Goal: Task Accomplishment & Management: Manage account settings

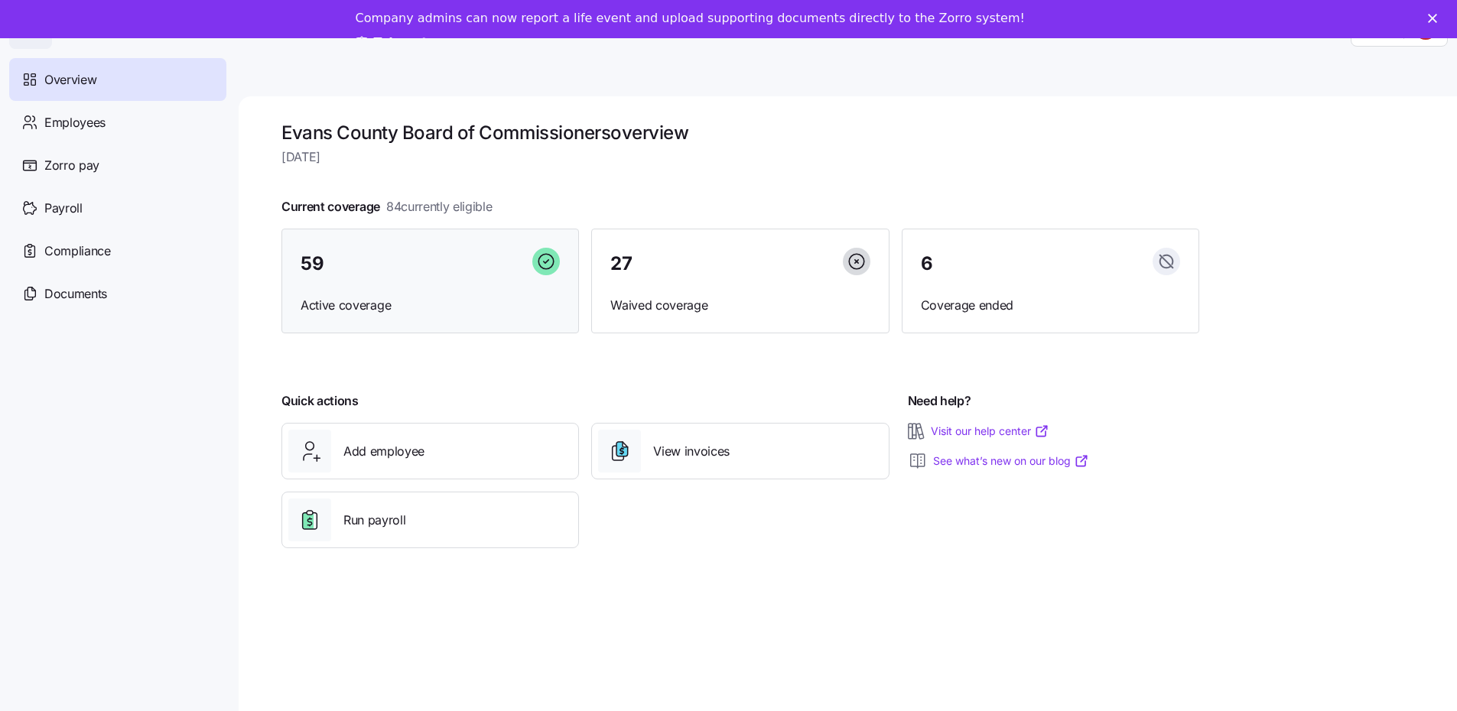
click at [371, 304] on span "Active coverage" at bounding box center [430, 305] width 259 height 19
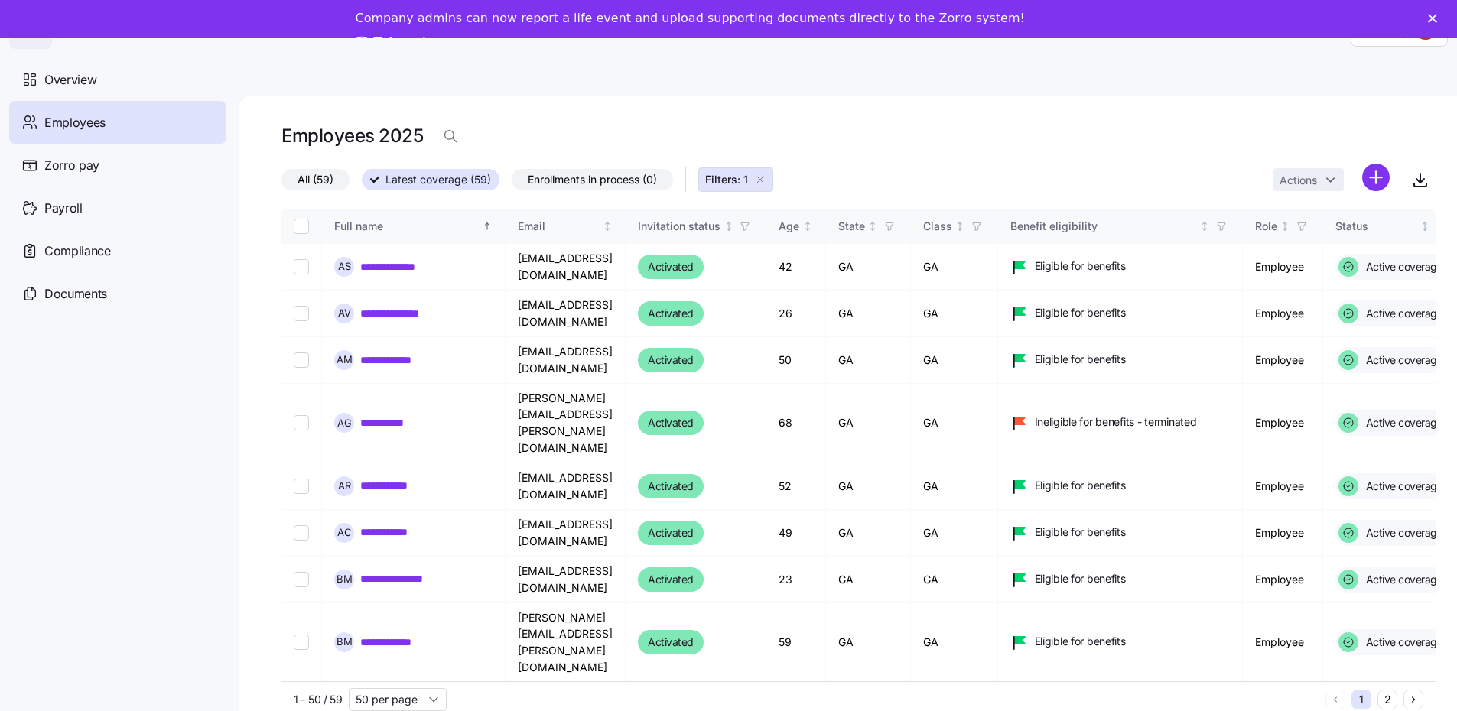
click at [86, 126] on span "Employees" at bounding box center [74, 122] width 61 height 19
click at [87, 118] on span "Employees" at bounding box center [74, 122] width 61 height 19
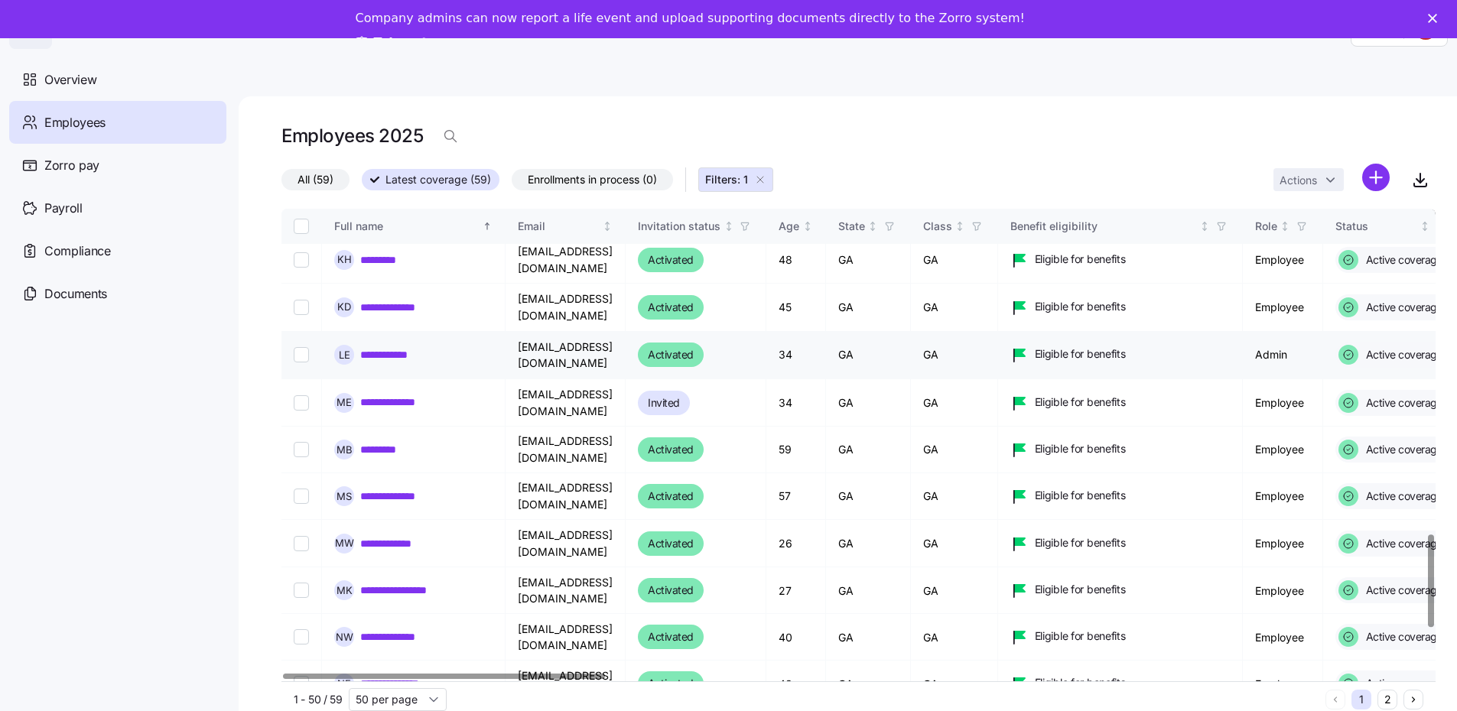
scroll to position [1890, 0]
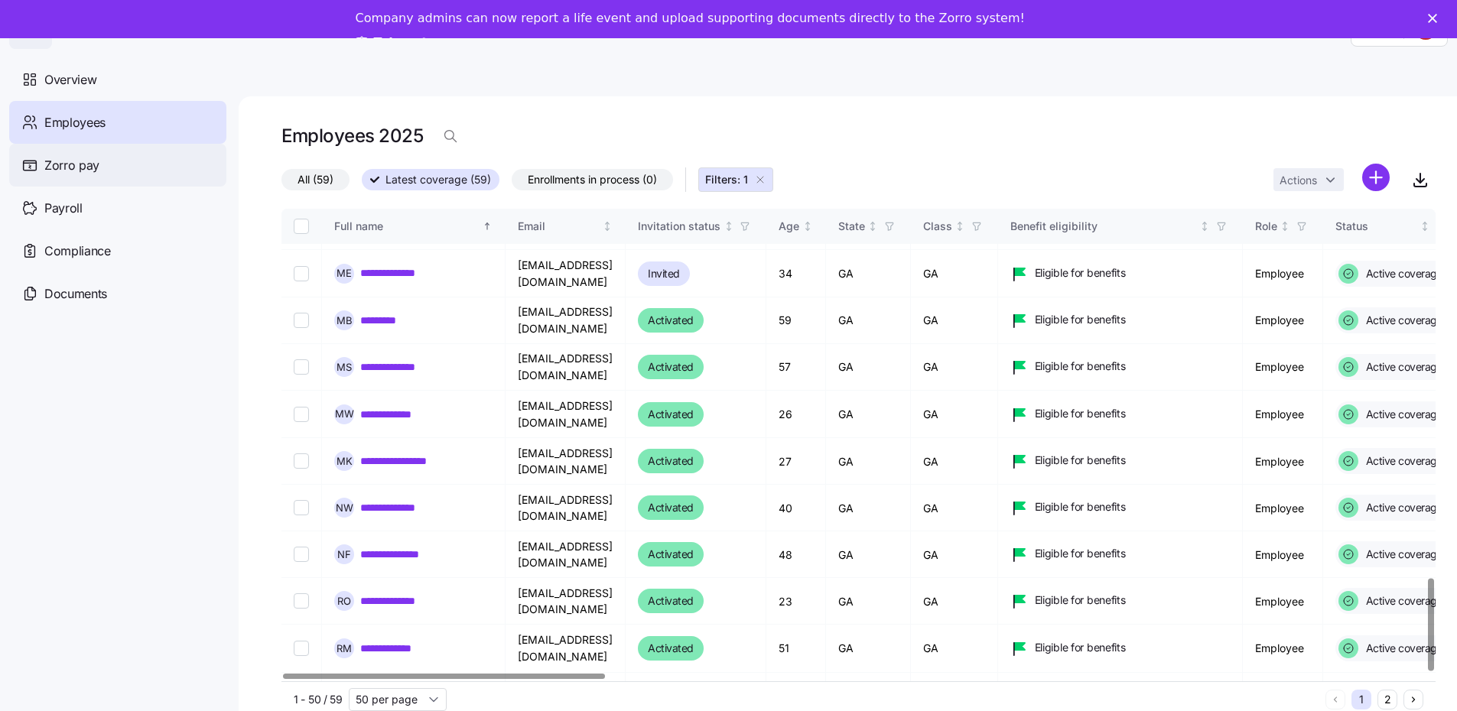
click at [82, 167] on span "Zorro pay" at bounding box center [71, 165] width 55 height 19
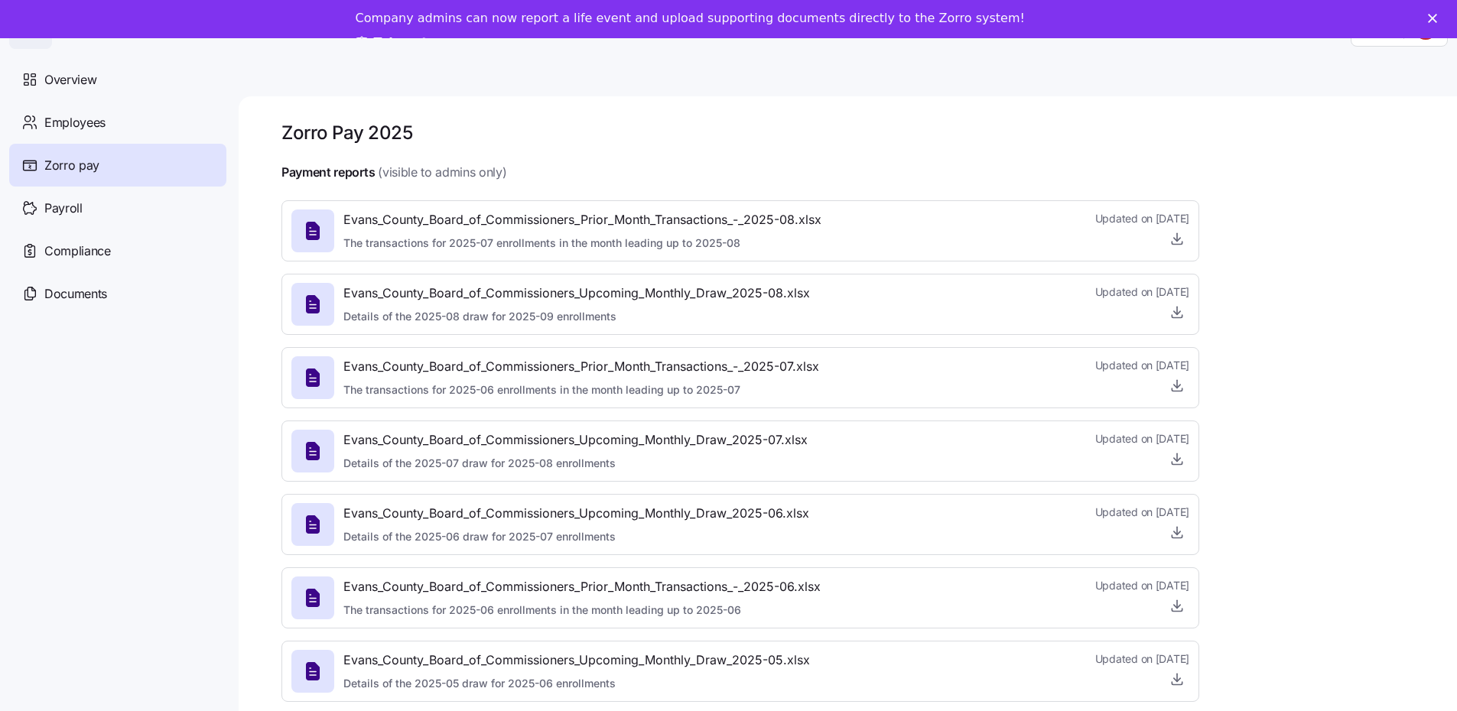
click at [81, 74] on span "Overview" at bounding box center [70, 79] width 52 height 19
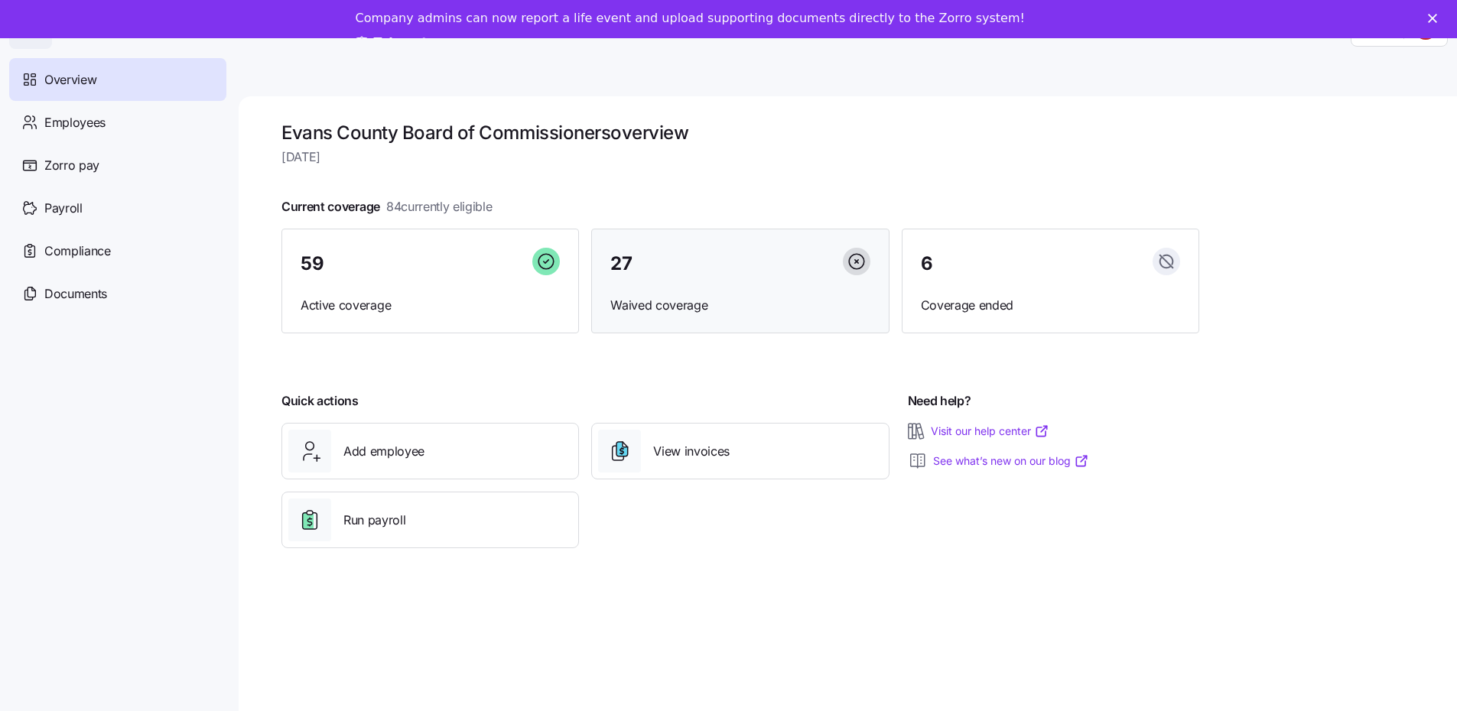
click at [715, 301] on span "Waived coverage" at bounding box center [739, 305] width 259 height 19
click at [647, 296] on span "Waived coverage" at bounding box center [739, 305] width 259 height 19
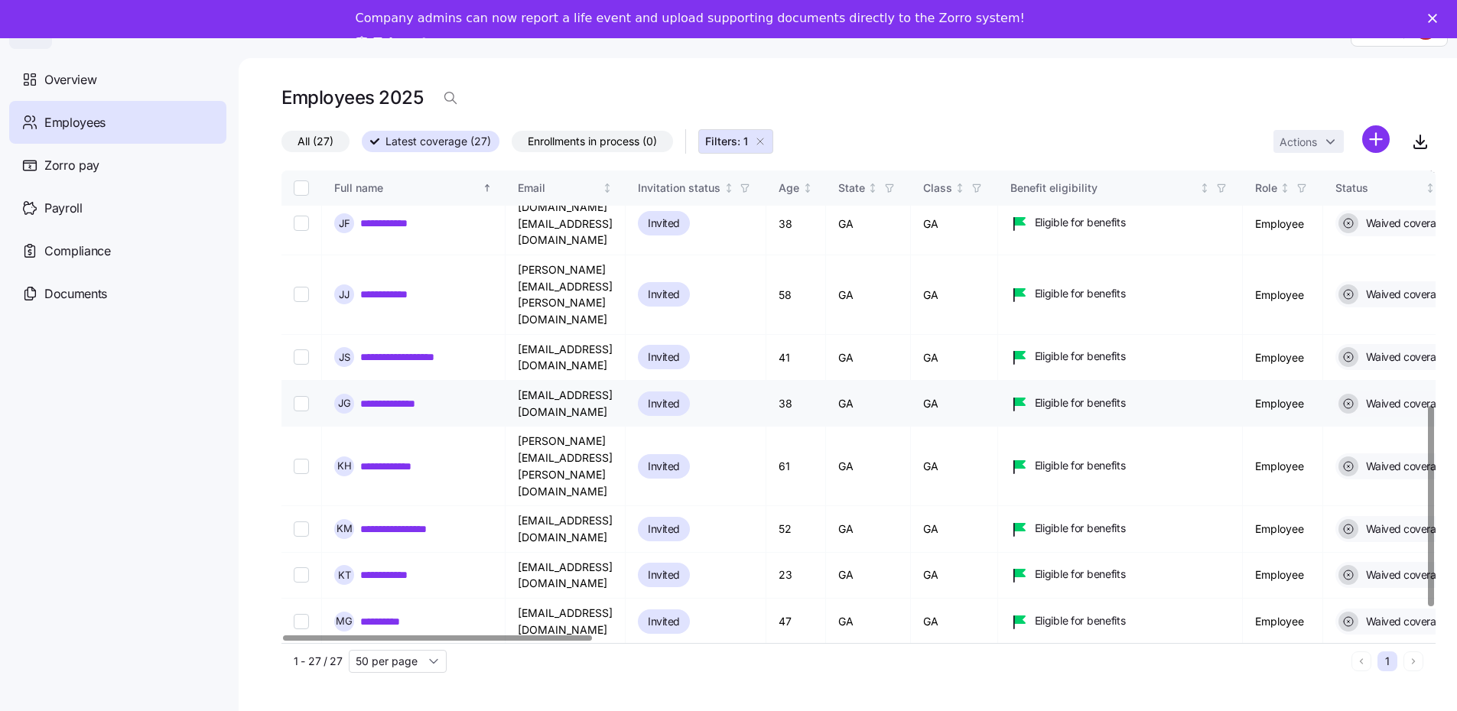
scroll to position [615, 0]
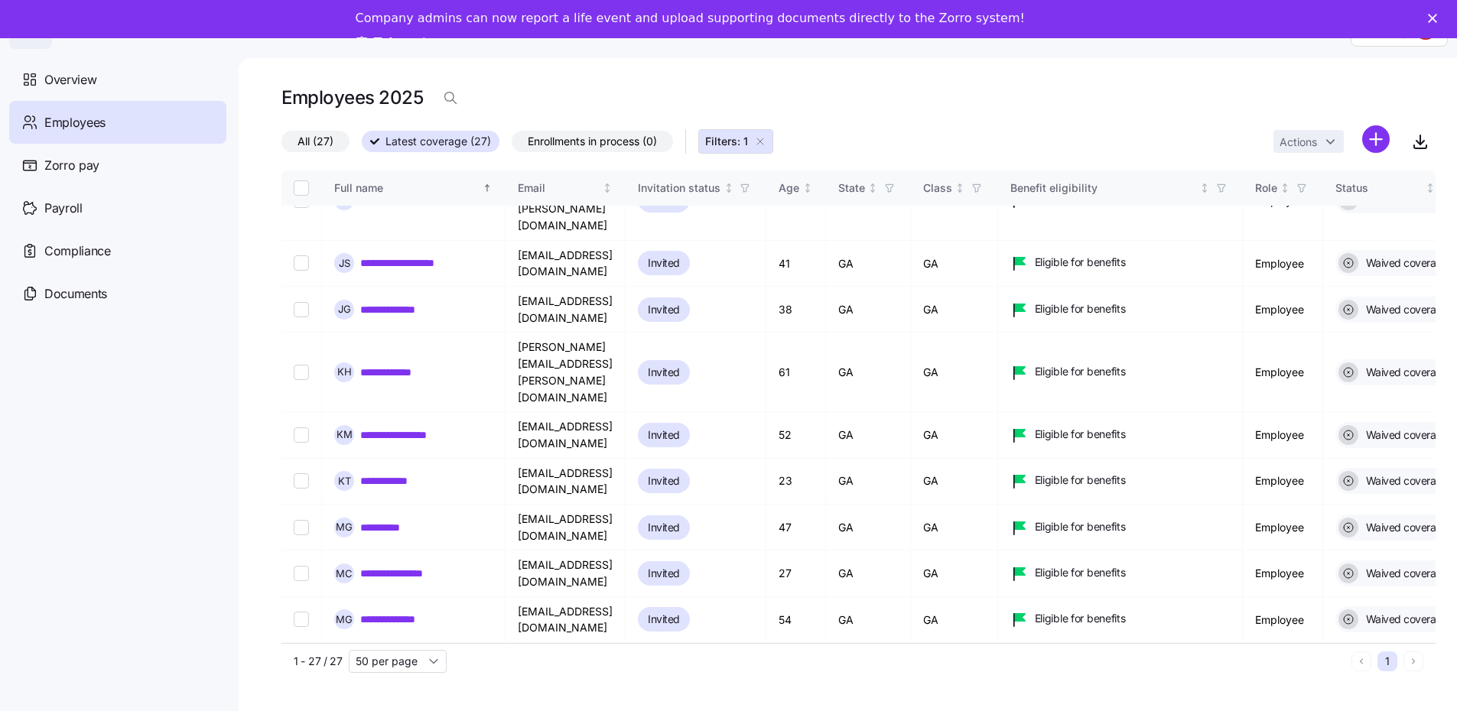
click at [307, 132] on span "All (27)" at bounding box center [316, 142] width 36 height 20
click at [281, 145] on input "All (27)" at bounding box center [281, 145] width 0 height 0
click at [78, 86] on span "Overview" at bounding box center [70, 79] width 52 height 19
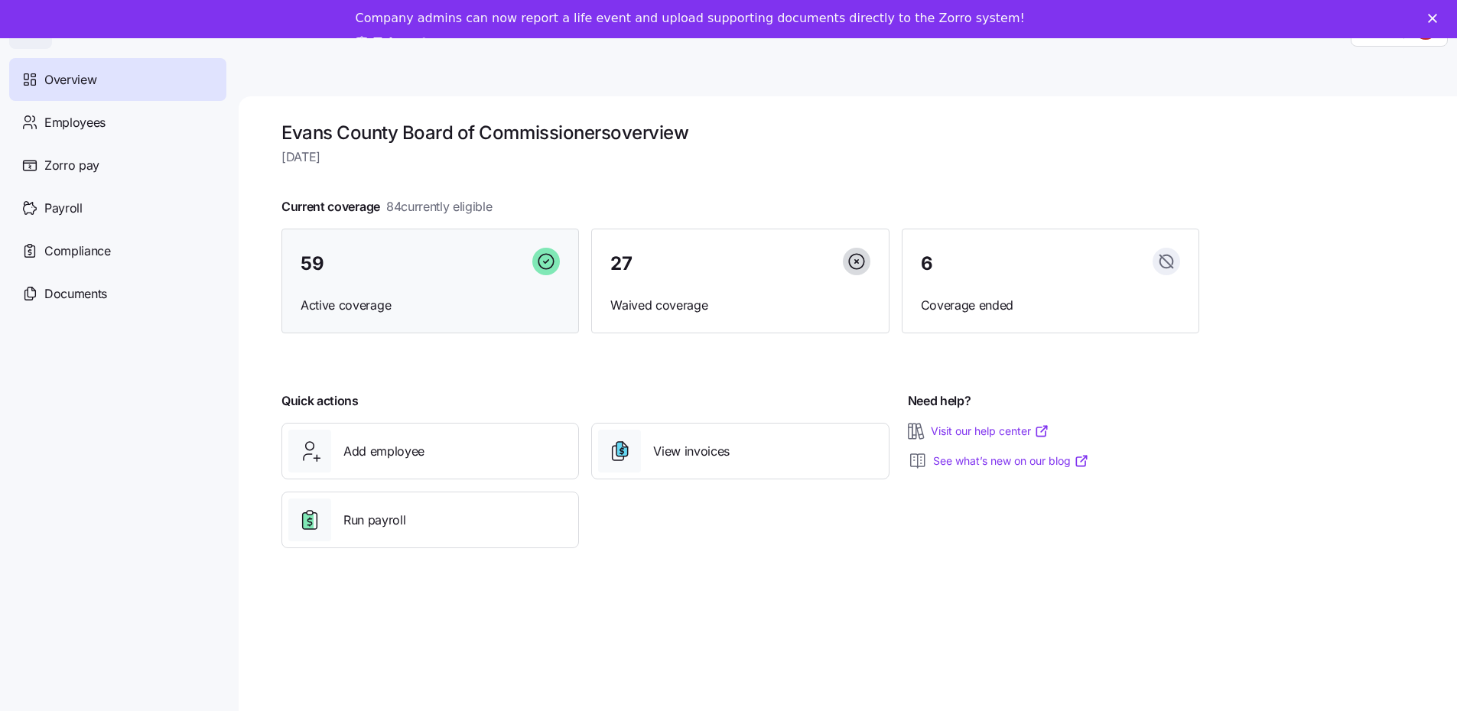
click at [374, 282] on div "59 Active coverage" at bounding box center [430, 282] width 298 height 106
